Goal: Find specific page/section: Find specific page/section

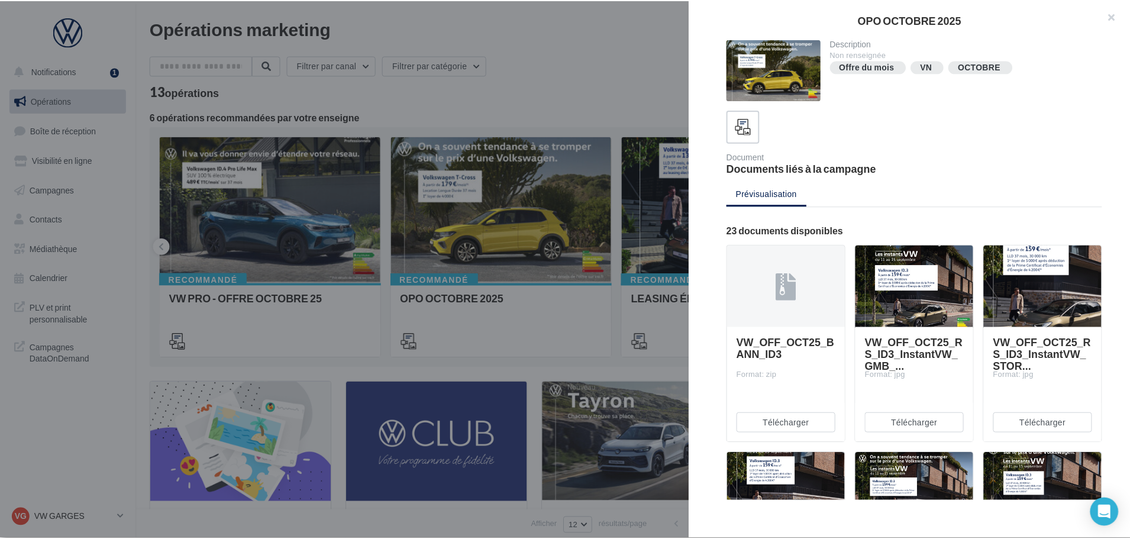
scroll to position [1414, 0]
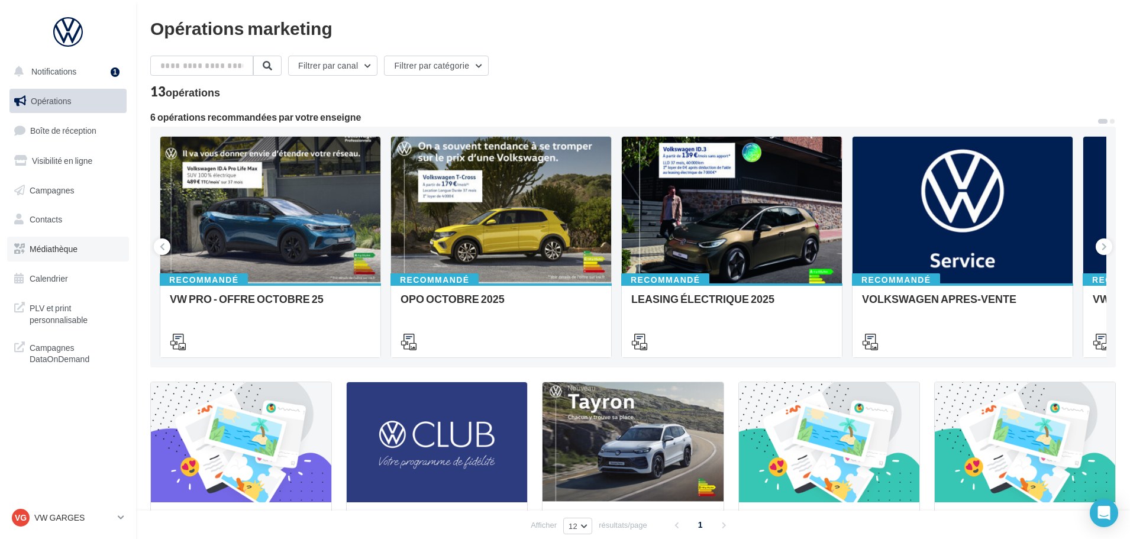
click at [62, 249] on span "Médiathèque" at bounding box center [54, 249] width 48 height 10
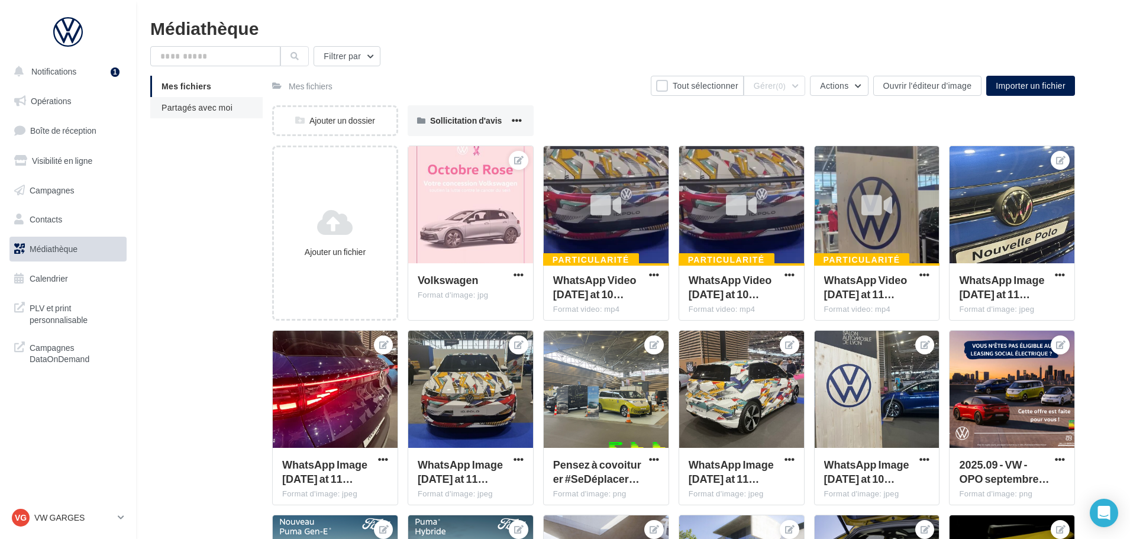
click at [196, 106] on span "Partagés avec moi" at bounding box center [196, 107] width 71 height 10
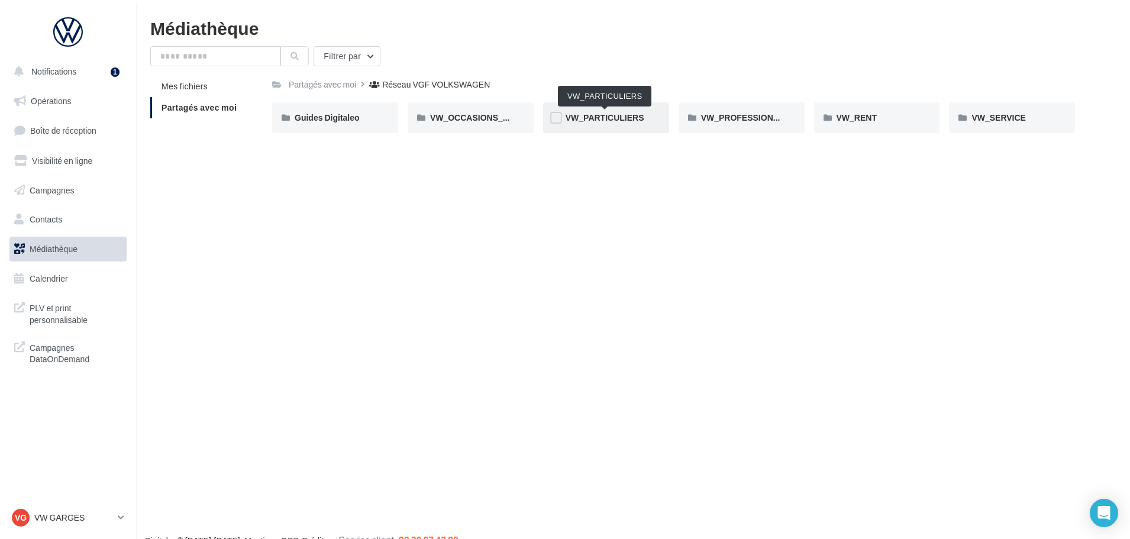
click at [616, 115] on span "VW_PARTICULIERS" at bounding box center [604, 117] width 79 height 10
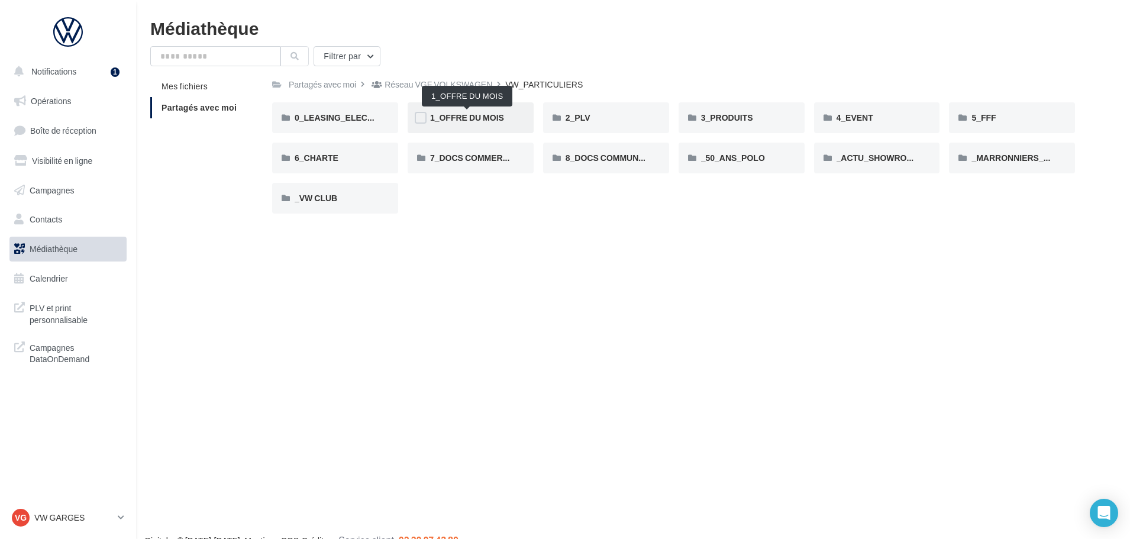
click at [493, 119] on span "1_OFFRE DU MOIS" at bounding box center [467, 117] width 74 height 10
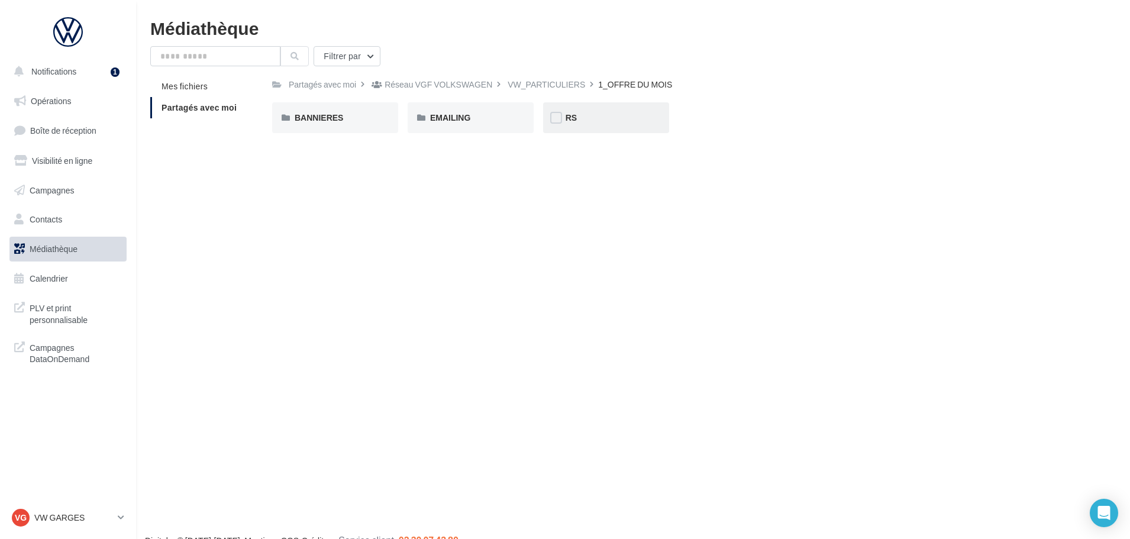
click at [595, 116] on div "RS" at bounding box center [605, 118] width 81 height 12
click at [332, 116] on div "AVEC PO" at bounding box center [335, 118] width 81 height 12
click at [431, 89] on div "1_OFFRE DU MOIS" at bounding box center [433, 85] width 74 height 12
drag, startPoint x: 429, startPoint y: 284, endPoint x: 478, endPoint y: 116, distance: 174.4
click at [428, 283] on div "Notifications 1 Opérations Boîte de réception Visibilité en ligne Campagnes Con…" at bounding box center [565, 288] width 1130 height 539
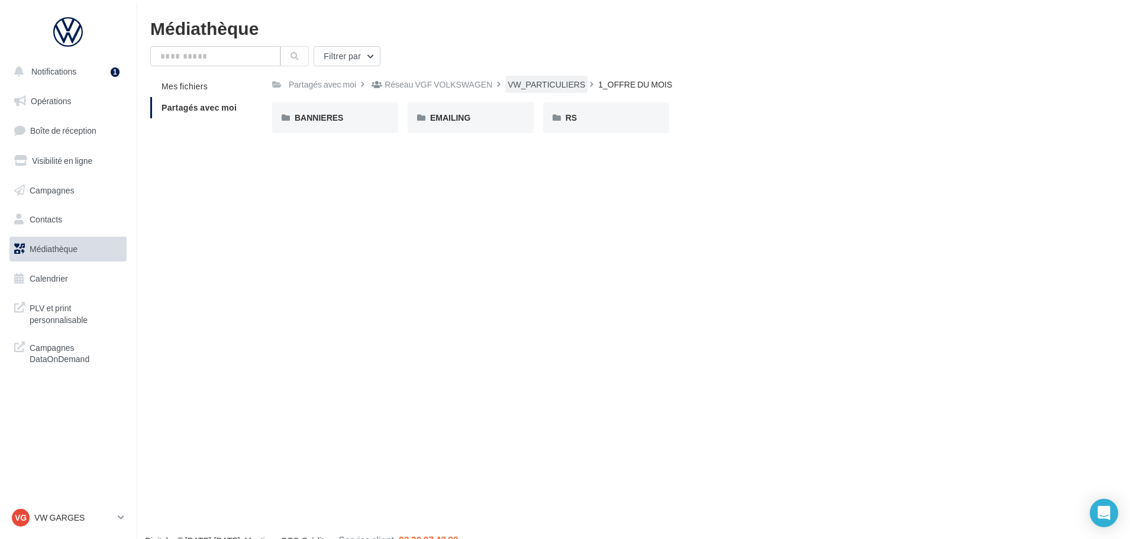
click at [549, 81] on div "VW_PARTICULIERS" at bounding box center [545, 85] width 77 height 12
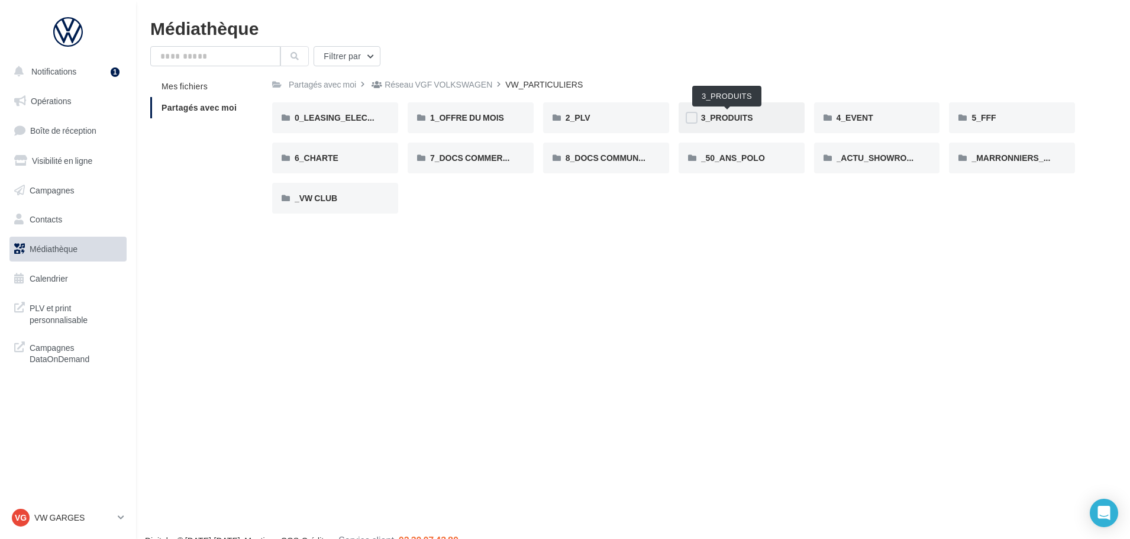
click at [742, 113] on span "3_PRODUITS" at bounding box center [727, 117] width 52 height 10
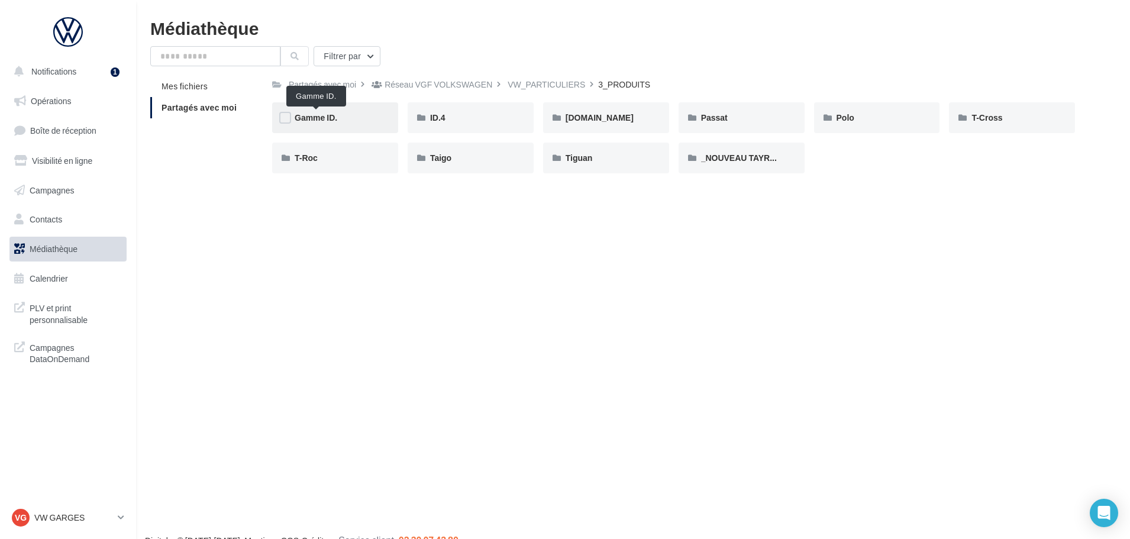
click at [316, 120] on span "Gamme ID." at bounding box center [316, 117] width 43 height 10
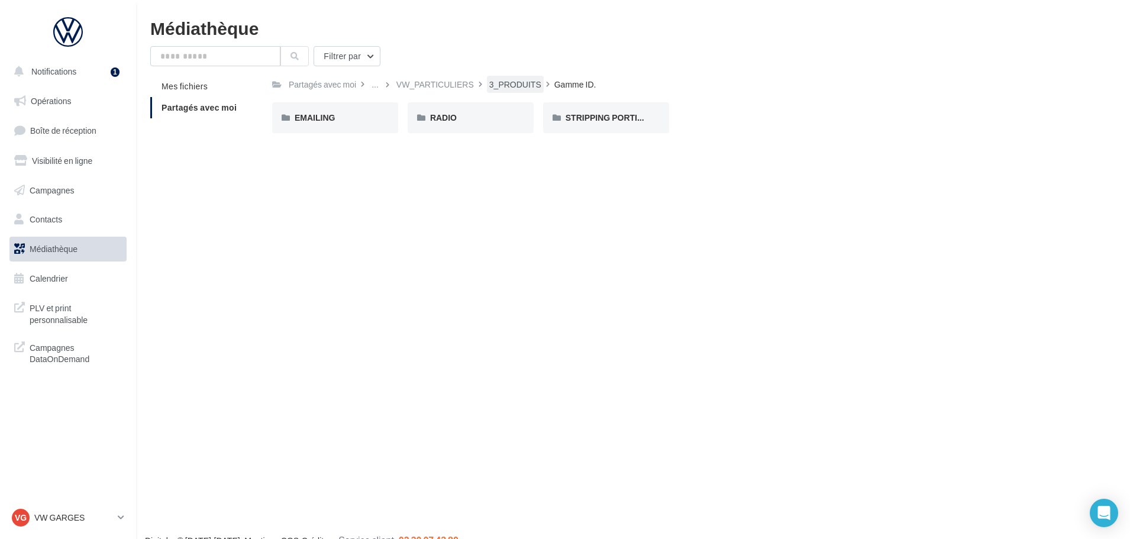
click at [505, 86] on div "3_PRODUITS" at bounding box center [515, 85] width 52 height 12
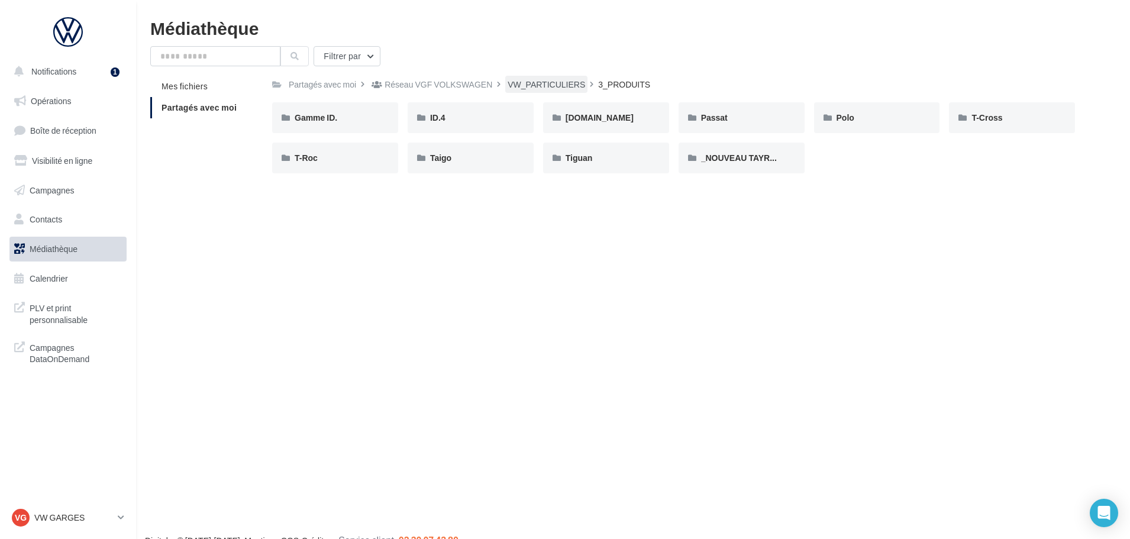
click at [532, 83] on div "VW_PARTICULIERS" at bounding box center [545, 85] width 77 height 12
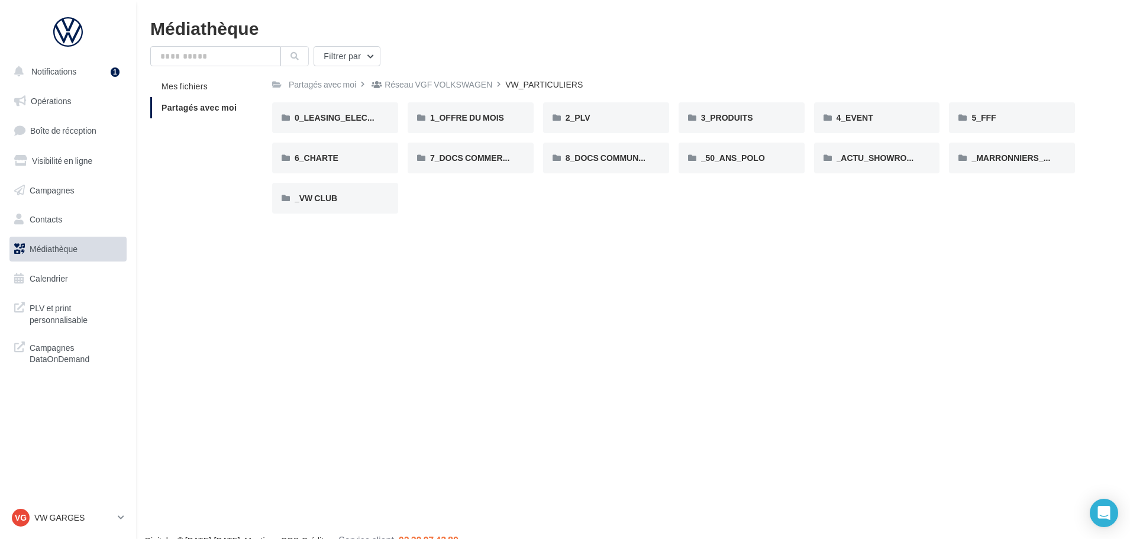
click at [489, 339] on div "Notifications 1 Opérations Boîte de réception Visibilité en ligne Campagnes Con…" at bounding box center [565, 288] width 1130 height 539
click at [56, 95] on link "Opérations" at bounding box center [68, 101] width 122 height 25
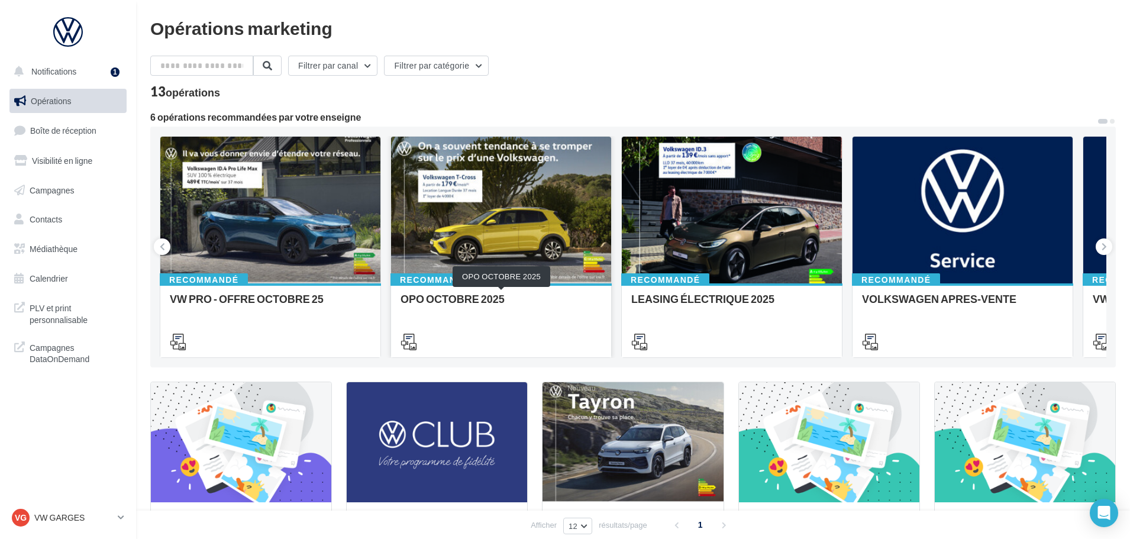
click at [494, 315] on div "OPO OCTOBRE 2025" at bounding box center [500, 305] width 201 height 24
click at [1103, 245] on icon at bounding box center [1103, 247] width 5 height 12
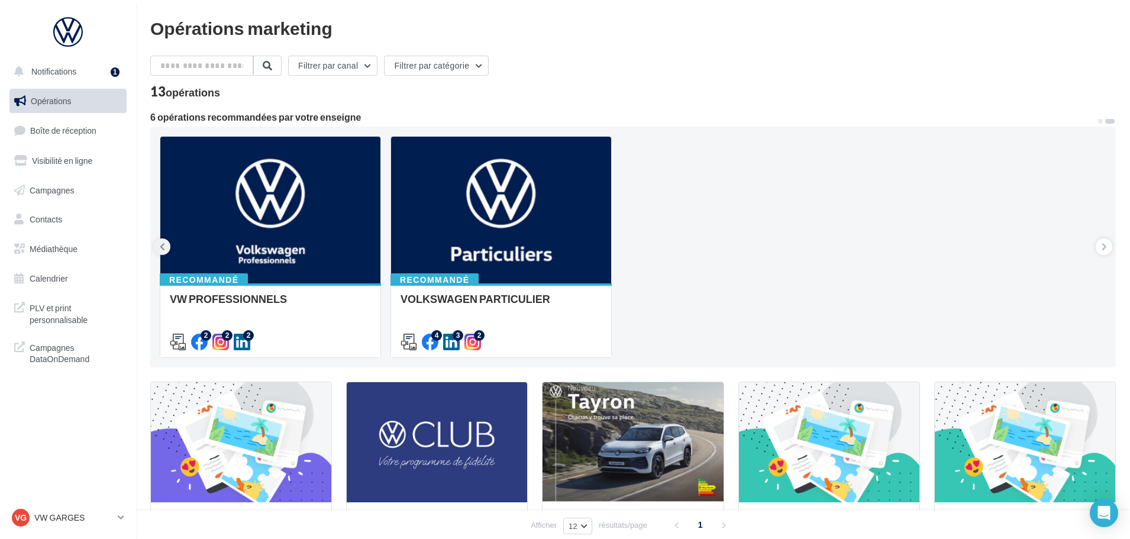
click at [158, 242] on button at bounding box center [162, 246] width 17 height 17
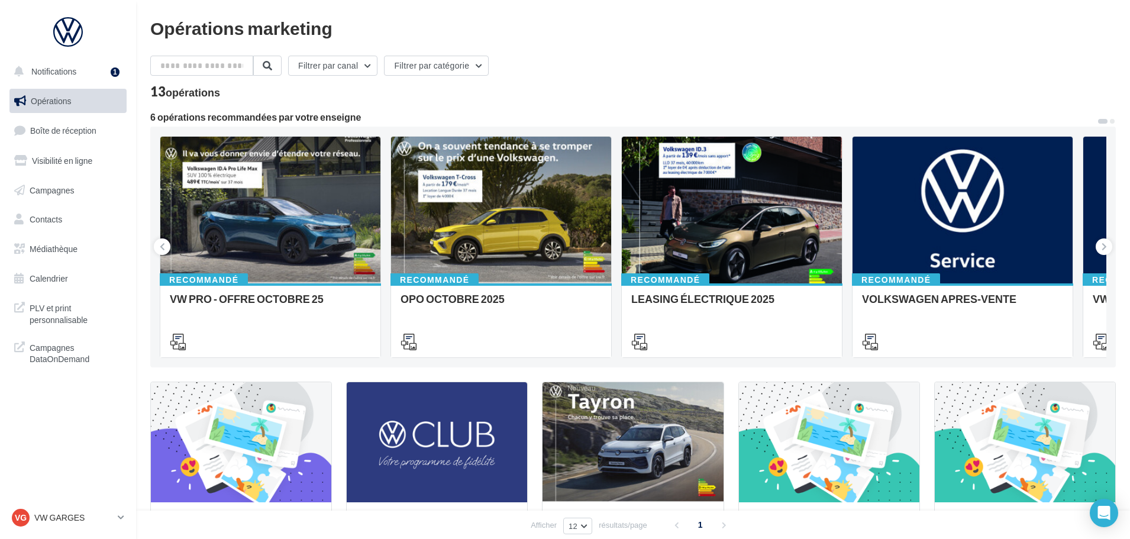
click at [679, 86] on div "13 opérations" at bounding box center [632, 92] width 965 height 15
